Goal: Find specific page/section: Find specific page/section

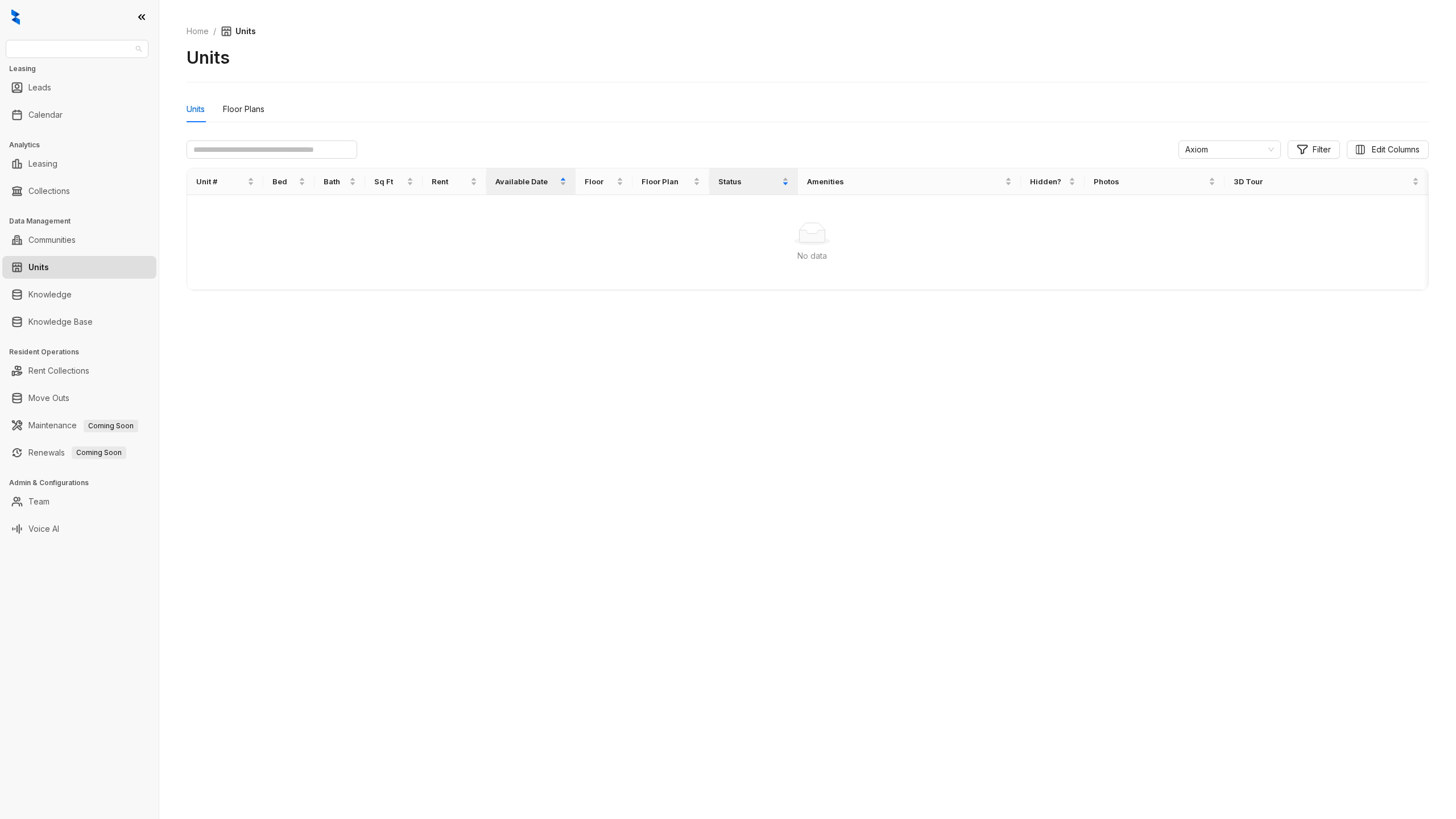
click at [123, 53] on span "Air Communities" at bounding box center [77, 49] width 129 height 17
click at [397, 110] on div "Units Floor Plans" at bounding box center [807, 108] width 1242 height 26
click at [463, 110] on div "Units Floor Plans" at bounding box center [807, 108] width 1242 height 26
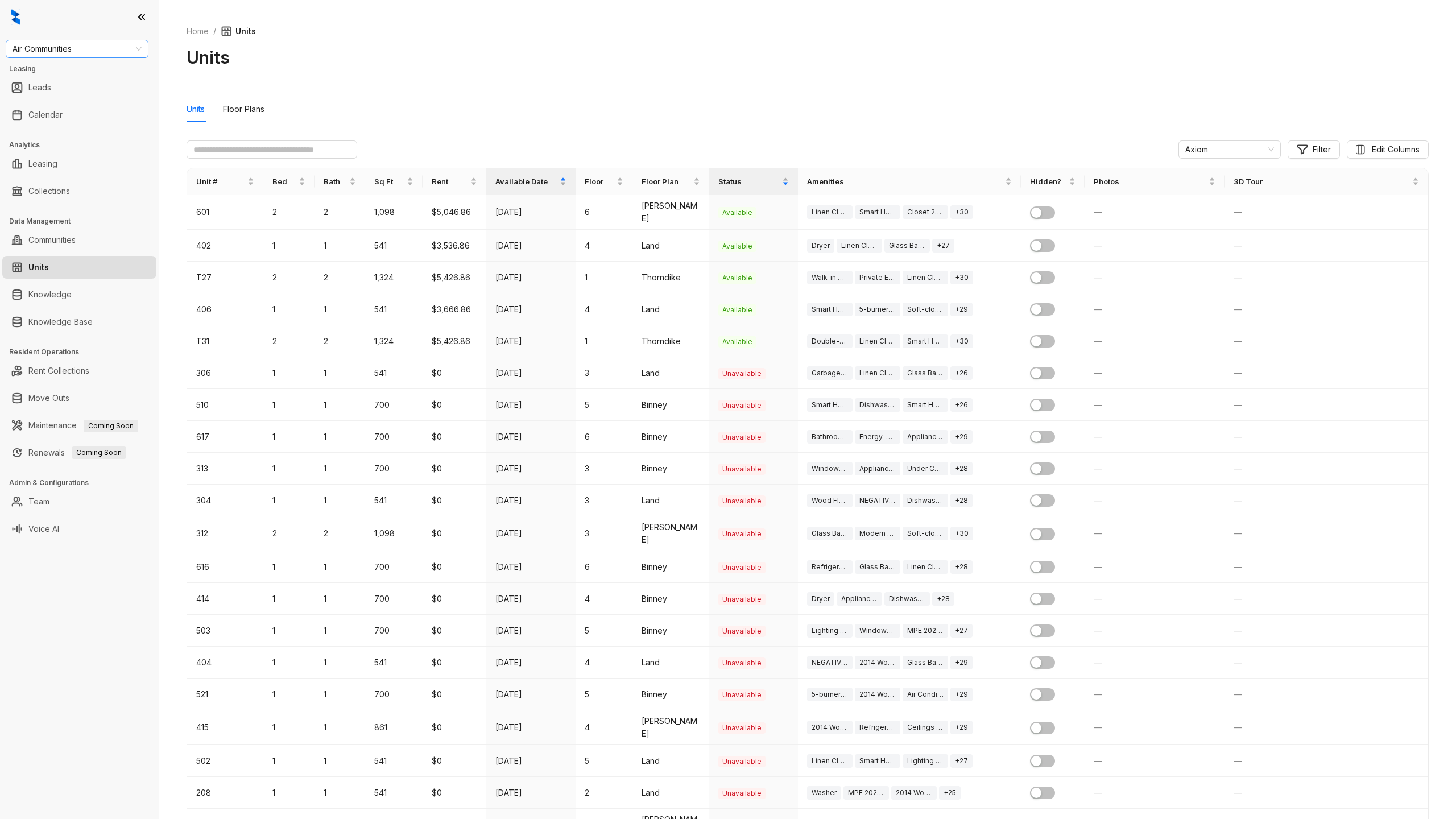
click at [91, 52] on span "Air Communities" at bounding box center [77, 49] width 129 height 17
click at [63, 93] on div "Raintree Partners" at bounding box center [77, 96] width 124 height 13
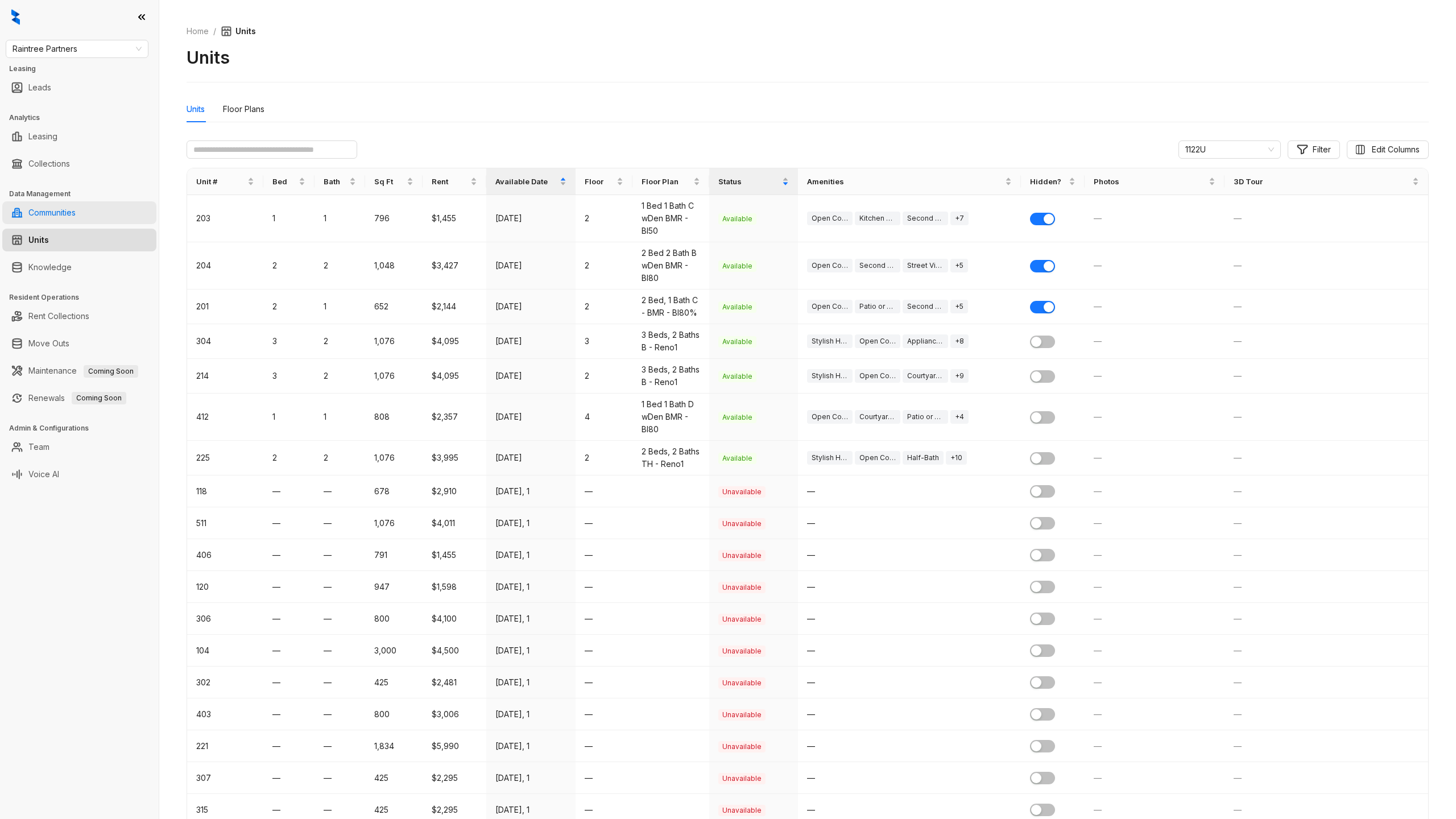
click at [53, 209] on link "Communities" at bounding box center [52, 212] width 47 height 22
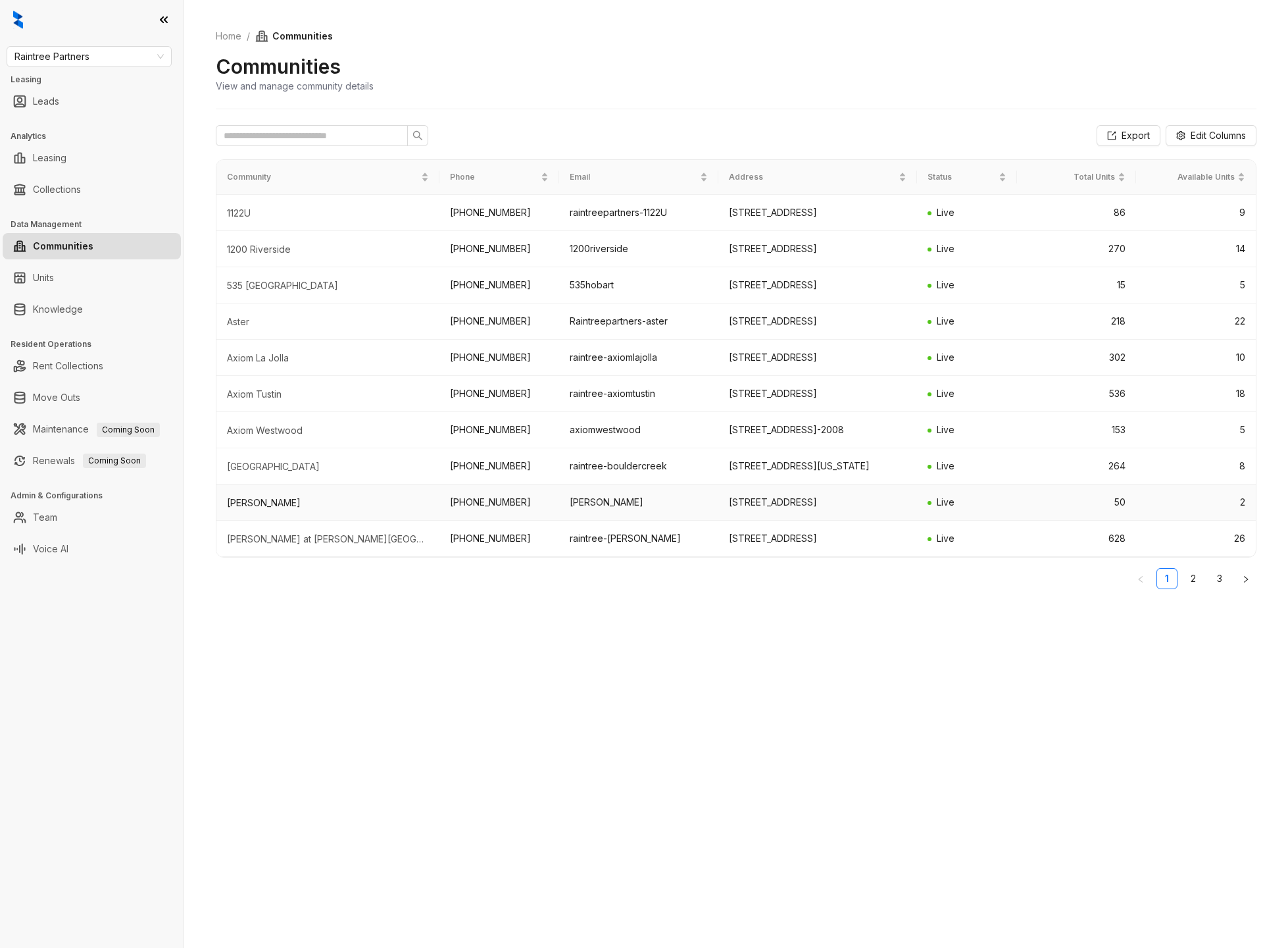
click at [248, 509] on div "Clinton" at bounding box center [327, 502] width 202 height 13
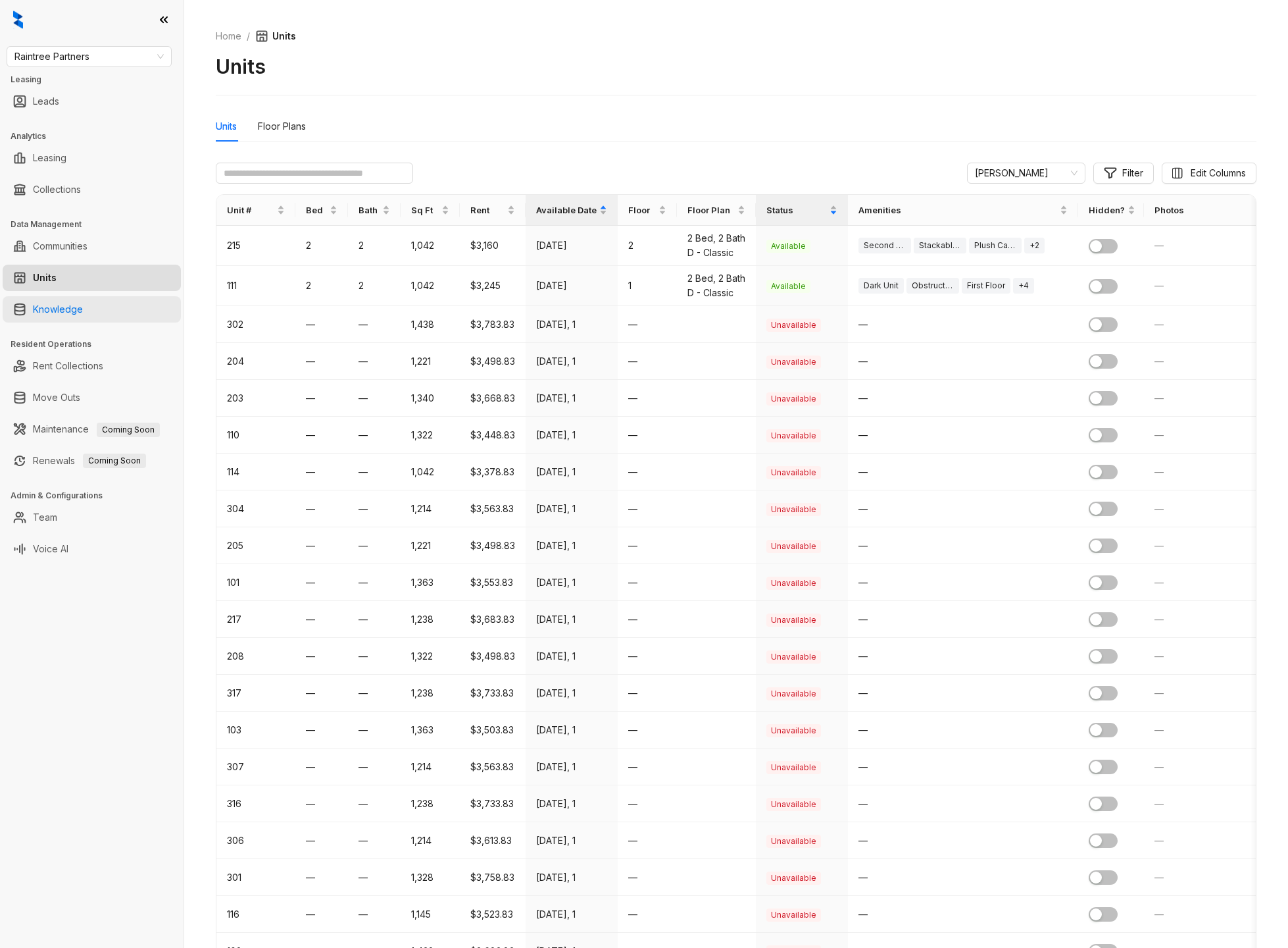
click at [66, 306] on link "Knowledge" at bounding box center [58, 309] width 50 height 26
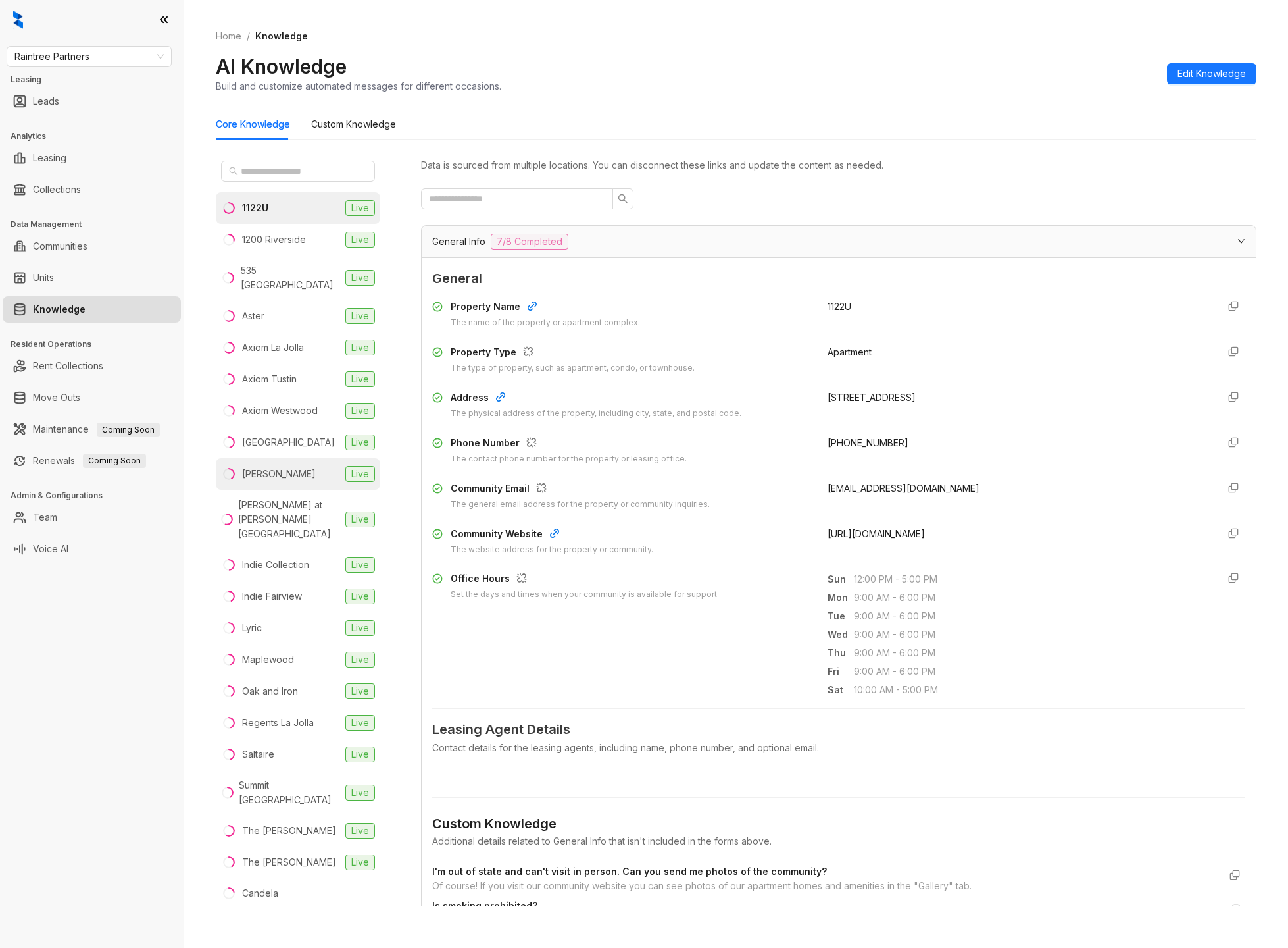
click at [281, 458] on li "Clinton Live" at bounding box center [298, 474] width 164 height 31
